Goal: Find specific page/section: Find specific page/section

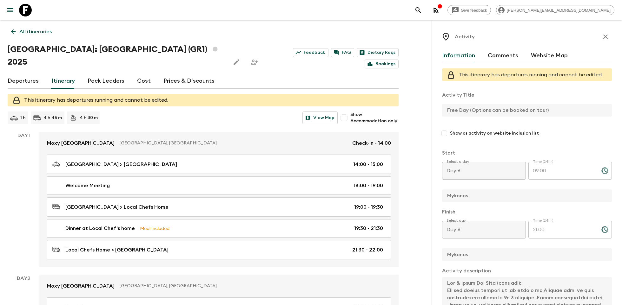
scroll to position [357, 0]
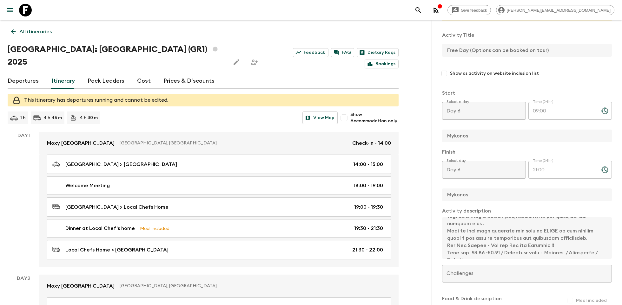
click at [24, 7] on icon at bounding box center [25, 10] width 13 height 13
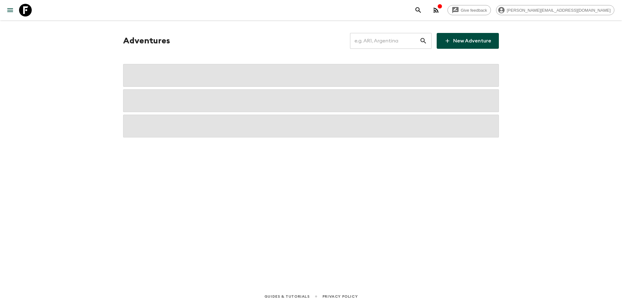
click at [376, 44] on input "text" at bounding box center [384, 41] width 69 height 18
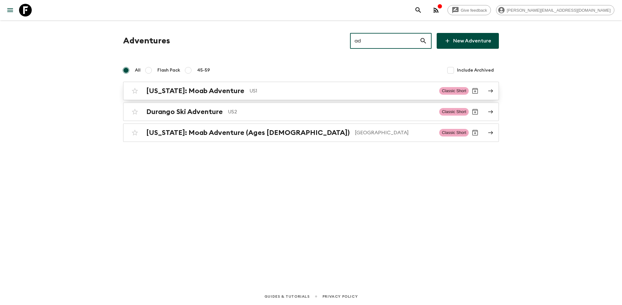
type input "a"
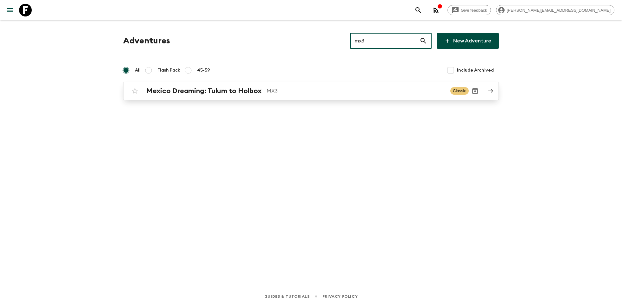
type input "mx3"
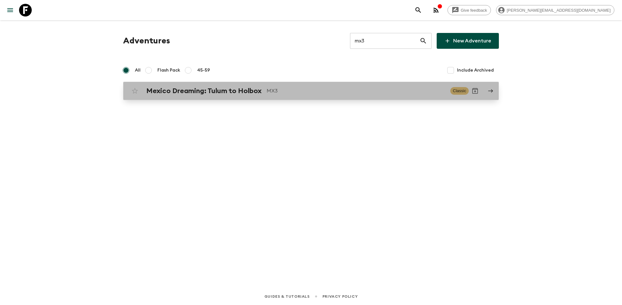
click at [197, 96] on div "Mexico Dreaming: Tulum to Holbox MX3 Classic" at bounding box center [298, 91] width 340 height 13
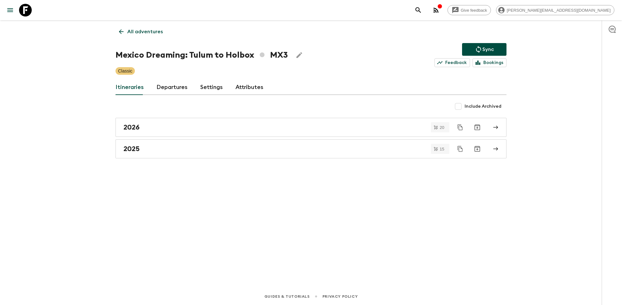
click at [438, 10] on icon "button" at bounding box center [435, 10] width 5 height 5
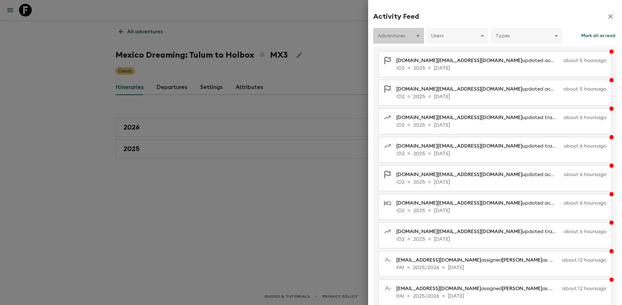
click at [392, 35] on body "Give feedback [PERSON_NAME][EMAIL_ADDRESS][DOMAIN_NAME] All adventures Mexico D…" at bounding box center [311, 152] width 622 height 305
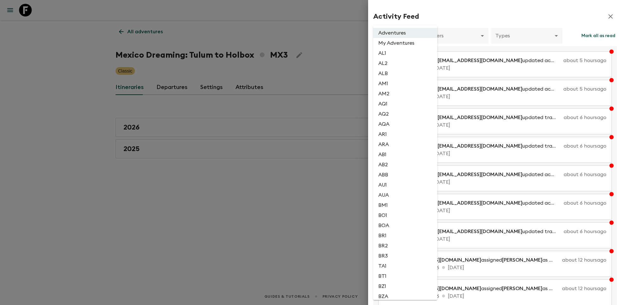
scroll to position [996, 0]
type input "25ffaa75-b0f5-4eb5-bbec-5e630a74d579"
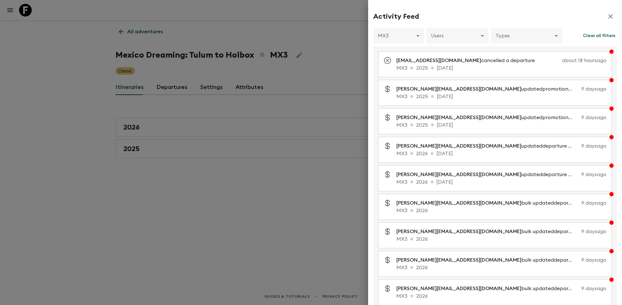
click at [75, 27] on div at bounding box center [311, 152] width 622 height 305
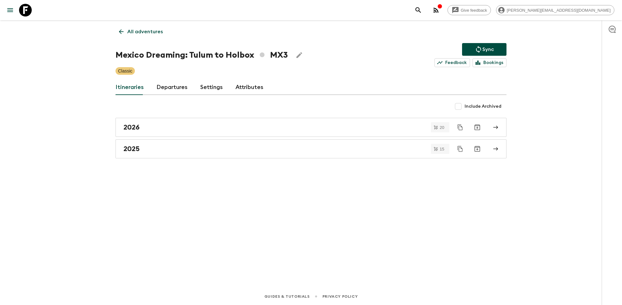
click at [21, 6] on icon at bounding box center [25, 10] width 13 height 13
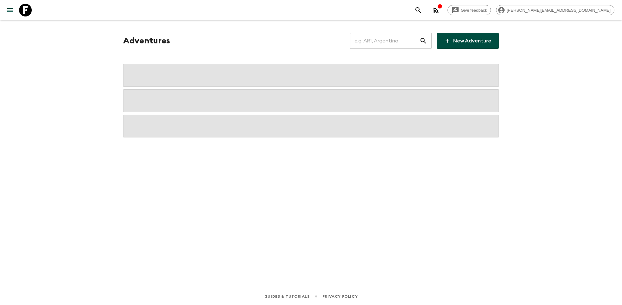
click at [378, 41] on input "text" at bounding box center [384, 41] width 69 height 18
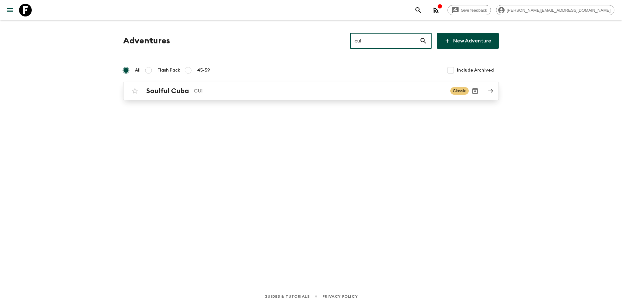
type input "cu1"
click at [325, 90] on p "CU1" at bounding box center [319, 91] width 251 height 8
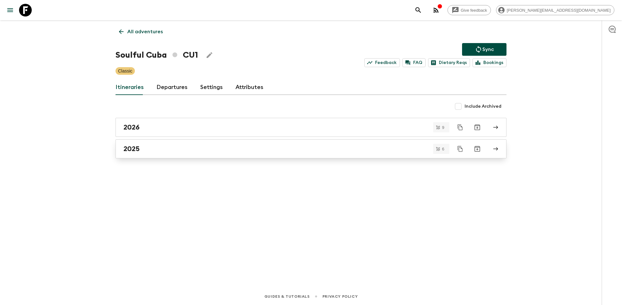
click at [195, 154] on link "2025" at bounding box center [310, 149] width 391 height 19
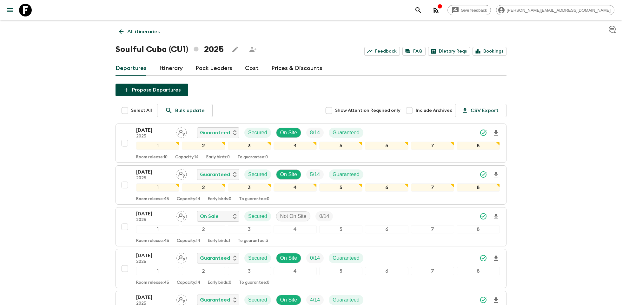
click at [414, 111] on input "Include Archived" at bounding box center [409, 110] width 13 height 13
checkbox input "true"
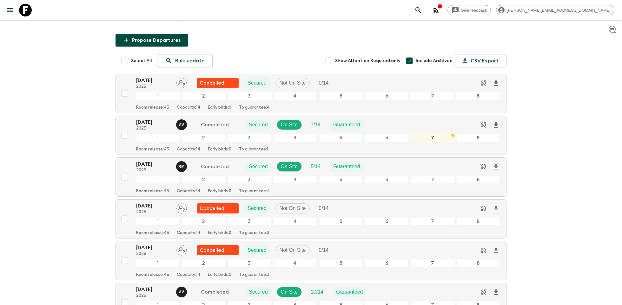
scroll to position [36, 0]
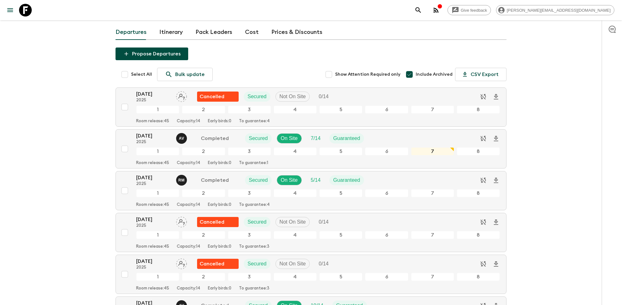
click at [502, 16] on div "Give feedback [PERSON_NAME][EMAIL_ADDRESS][DOMAIN_NAME]" at bounding box center [513, 10] width 202 height 13
click at [442, 4] on icon "button" at bounding box center [439, 6] width 5 height 5
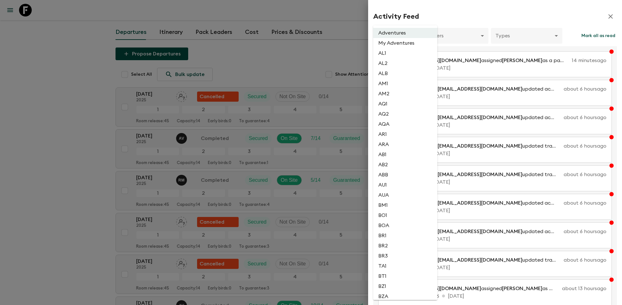
scroll to position [1405, 0]
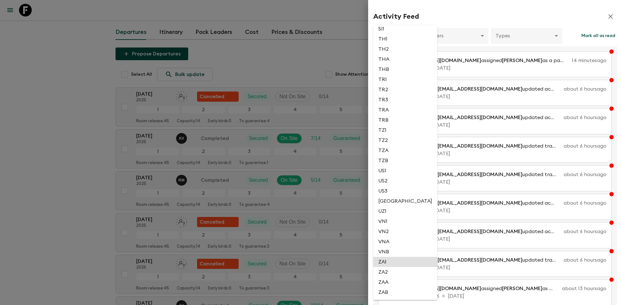
click at [394, 262] on li "ZA1" at bounding box center [405, 262] width 64 height 10
type input "b47066fd-aa61-45c5-85ae-f971e38e7ab7"
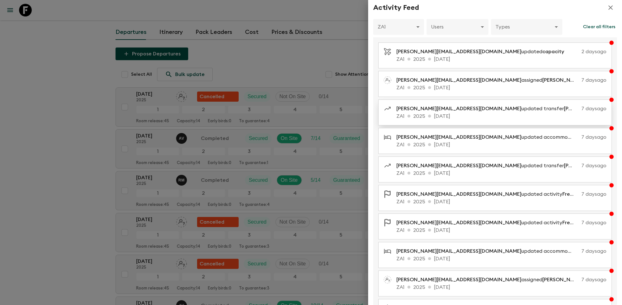
scroll to position [18, 0]
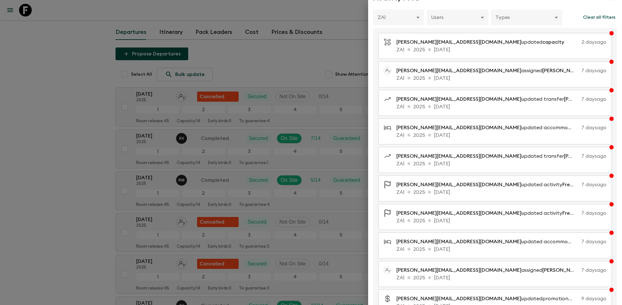
click at [49, 64] on div at bounding box center [311, 152] width 622 height 305
